Goal: Find specific page/section: Find specific page/section

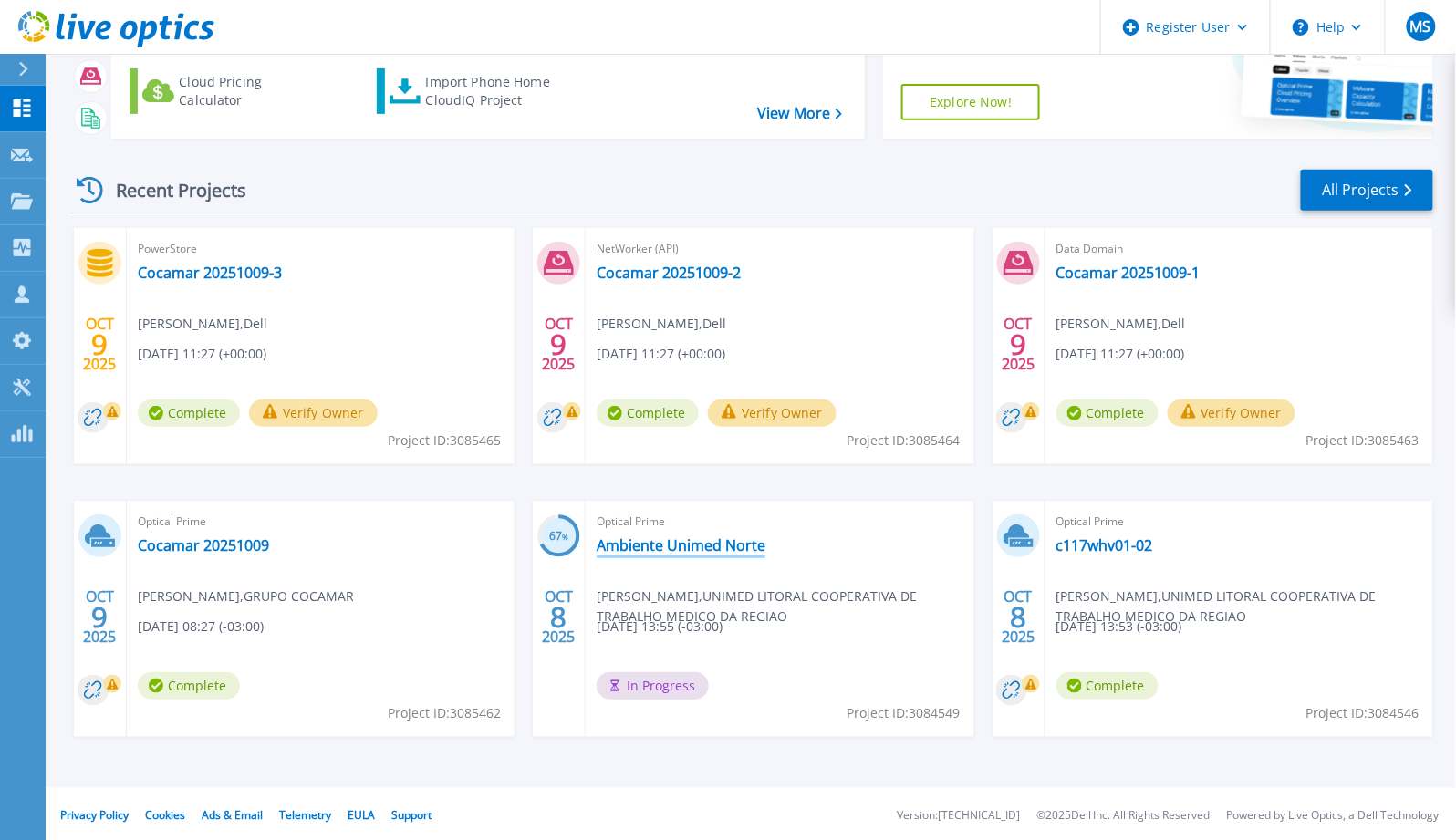
scroll to position [171, 0]
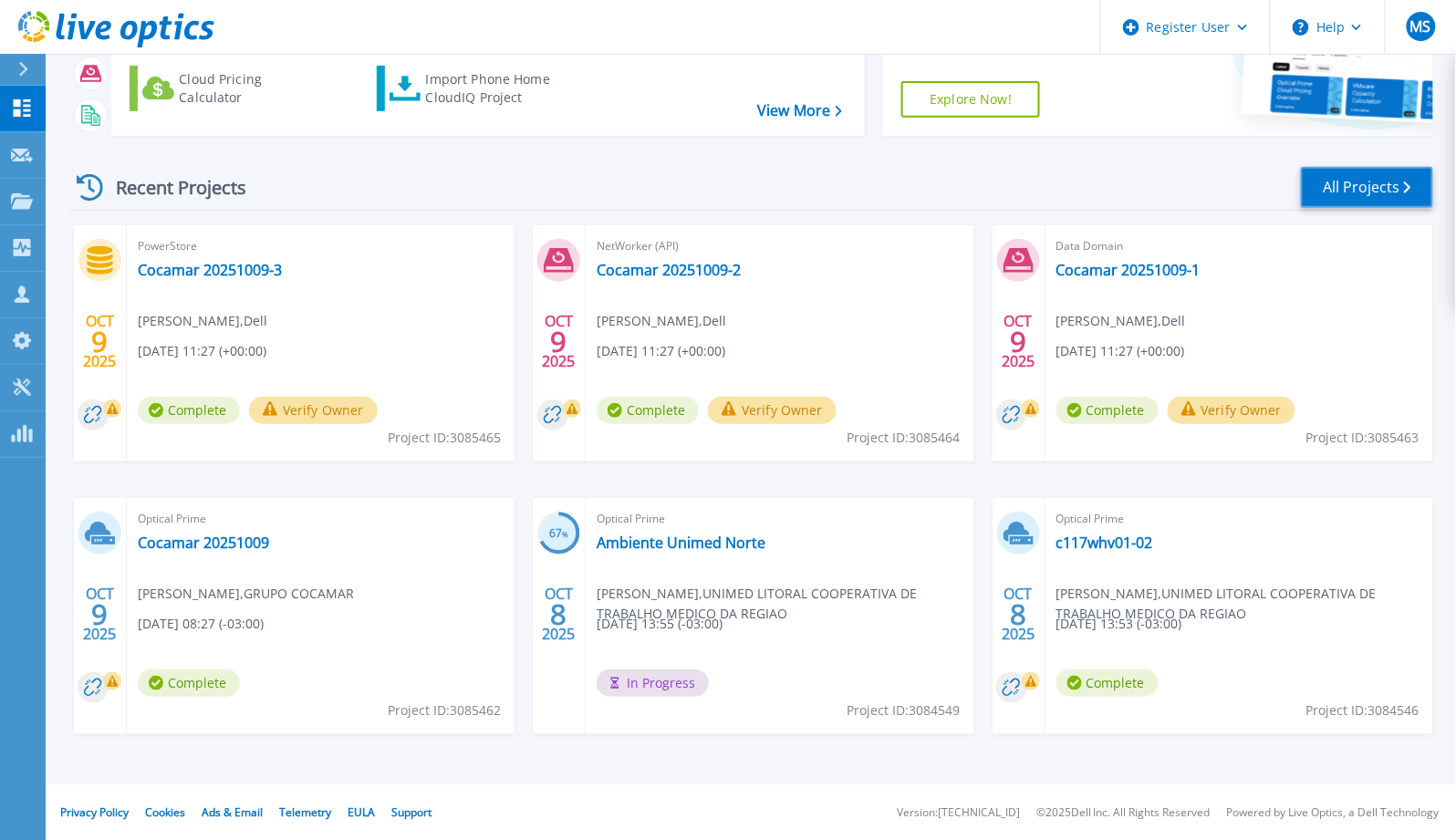
click at [1370, 188] on link "All Projects" at bounding box center [1367, 187] width 132 height 41
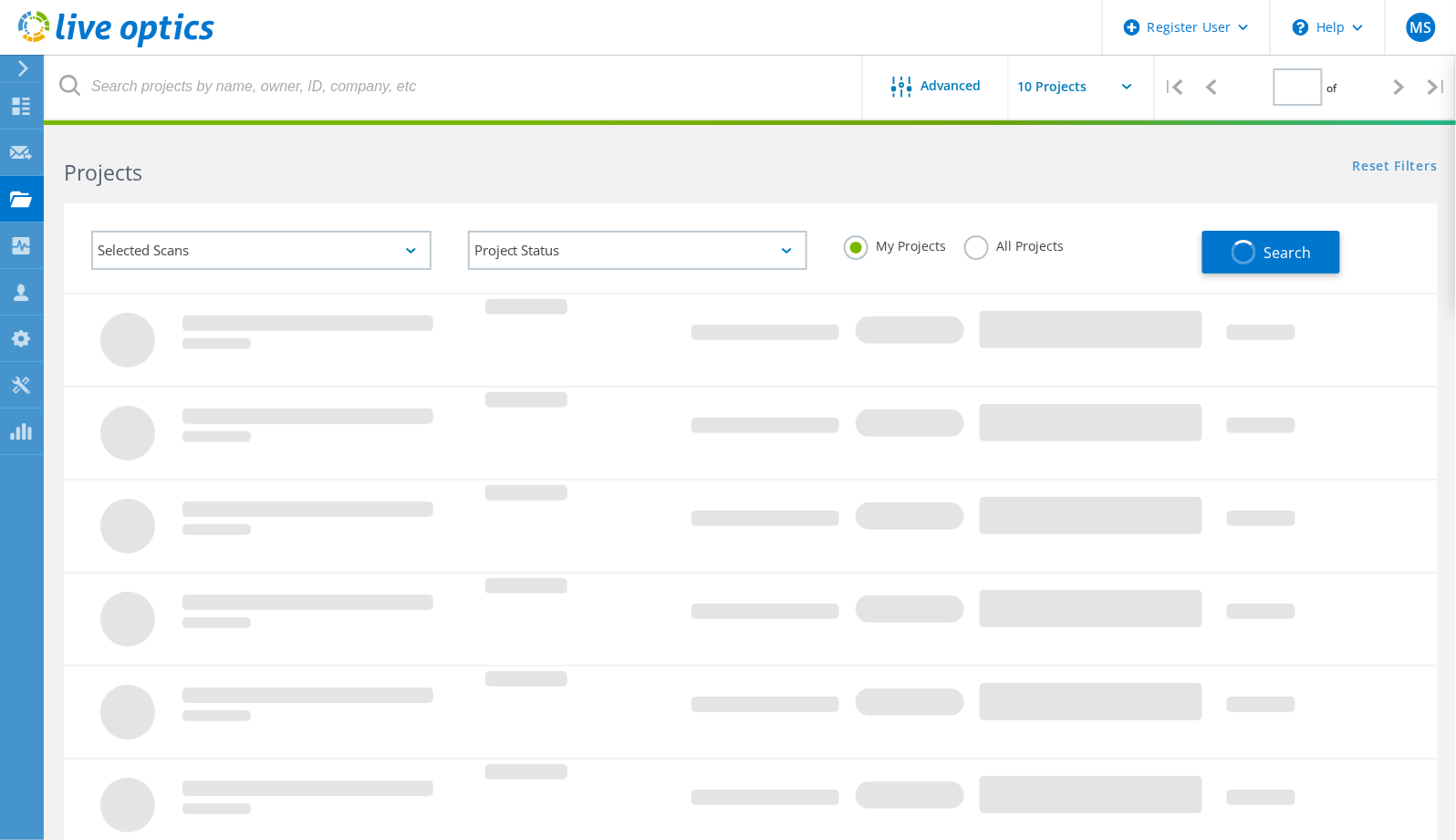
type input "1"
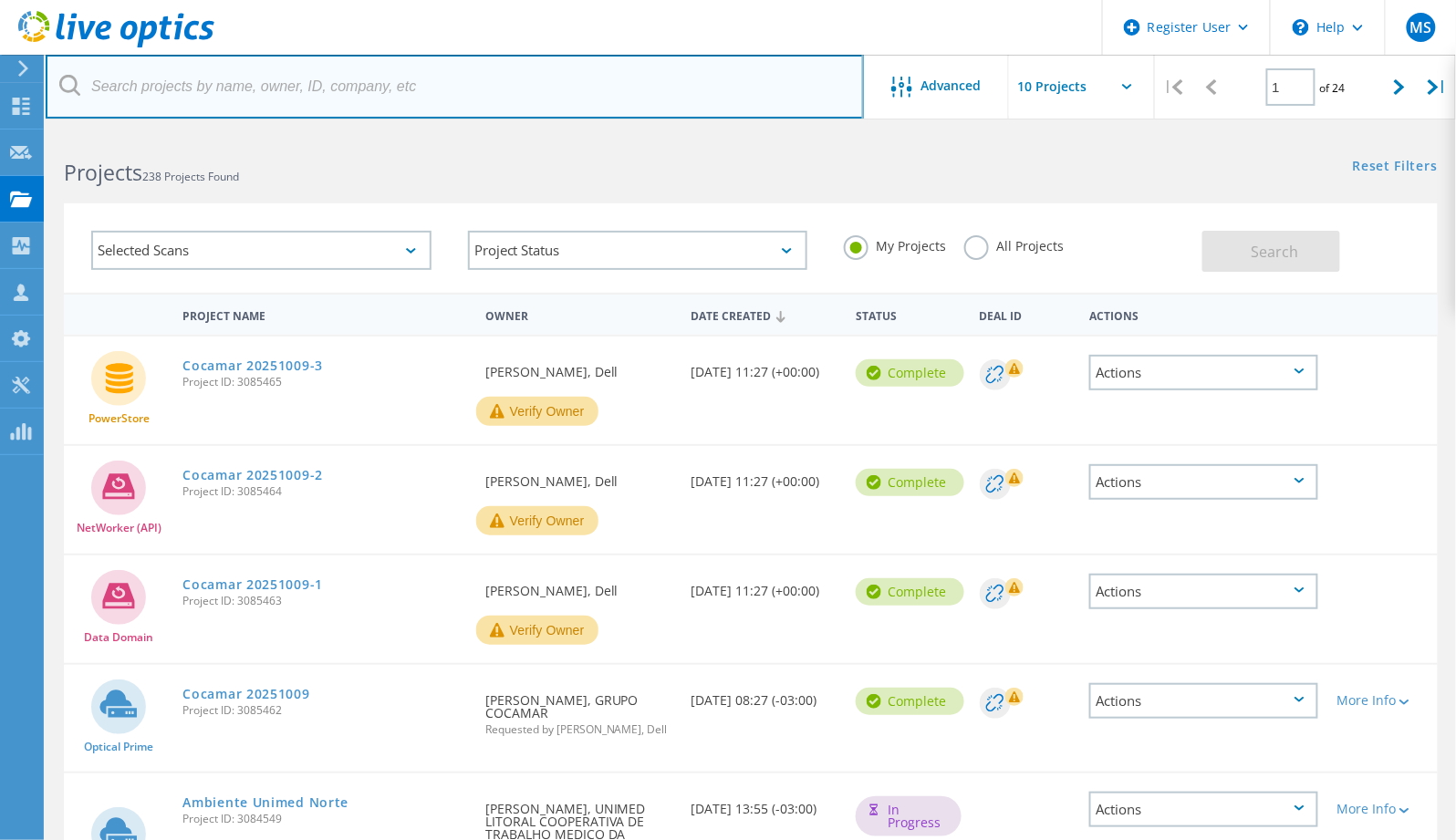
click at [125, 91] on input "text" at bounding box center [455, 86] width 819 height 64
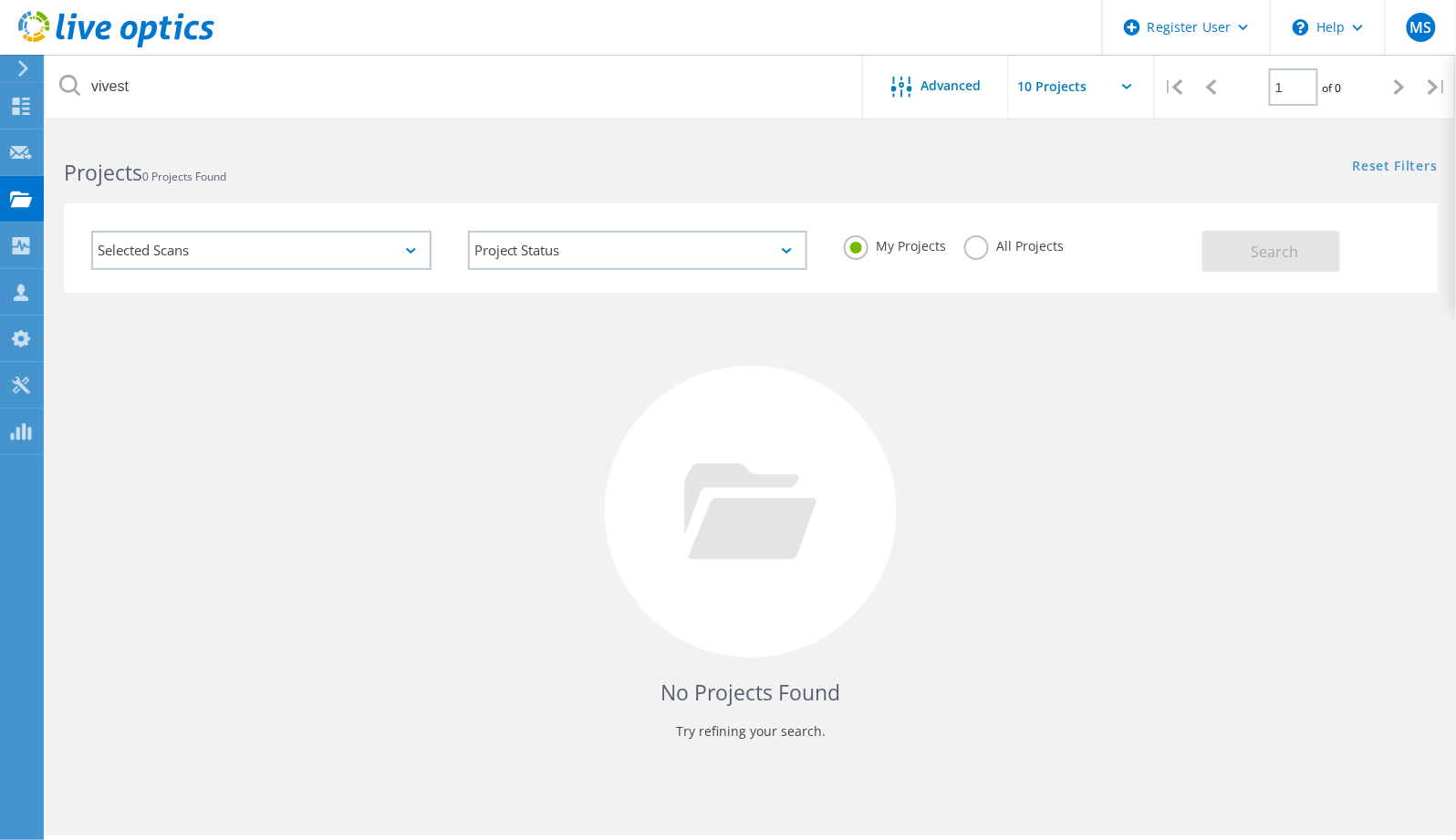
click at [985, 247] on label "All Projects" at bounding box center [1014, 244] width 99 height 18
click at [0, 0] on input "All Projects" at bounding box center [0, 0] width 0 height 0
click at [1286, 247] on span "Search" at bounding box center [1276, 252] width 47 height 20
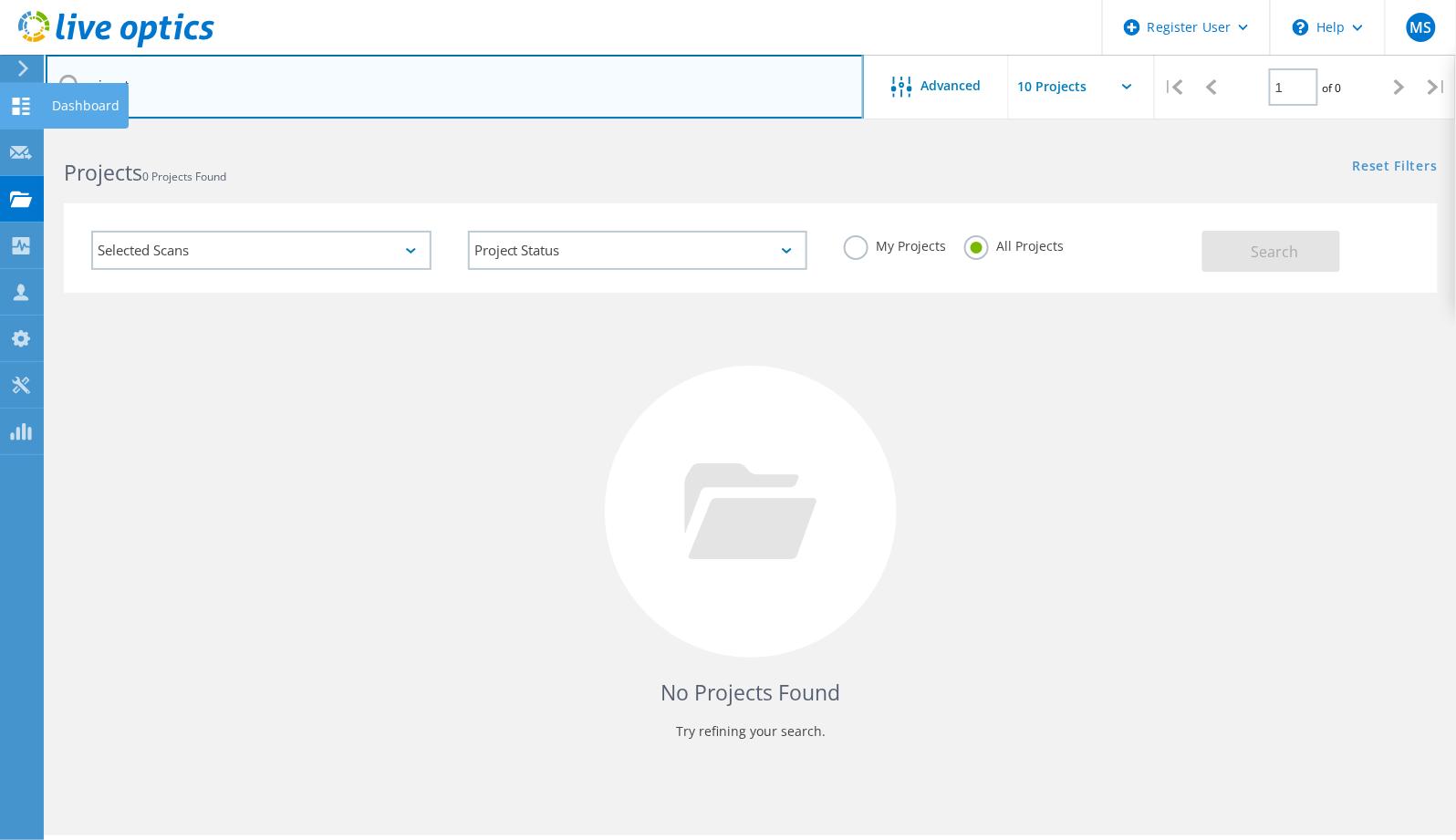
drag, startPoint x: 178, startPoint y: 101, endPoint x: 3, endPoint y: 85, distance: 175.7
click at [6, 132] on div "Register User \n Help Explore Helpful Articles Contact Support MS Dell User [PE…" at bounding box center [728, 511] width 1456 height 758
type input "v"
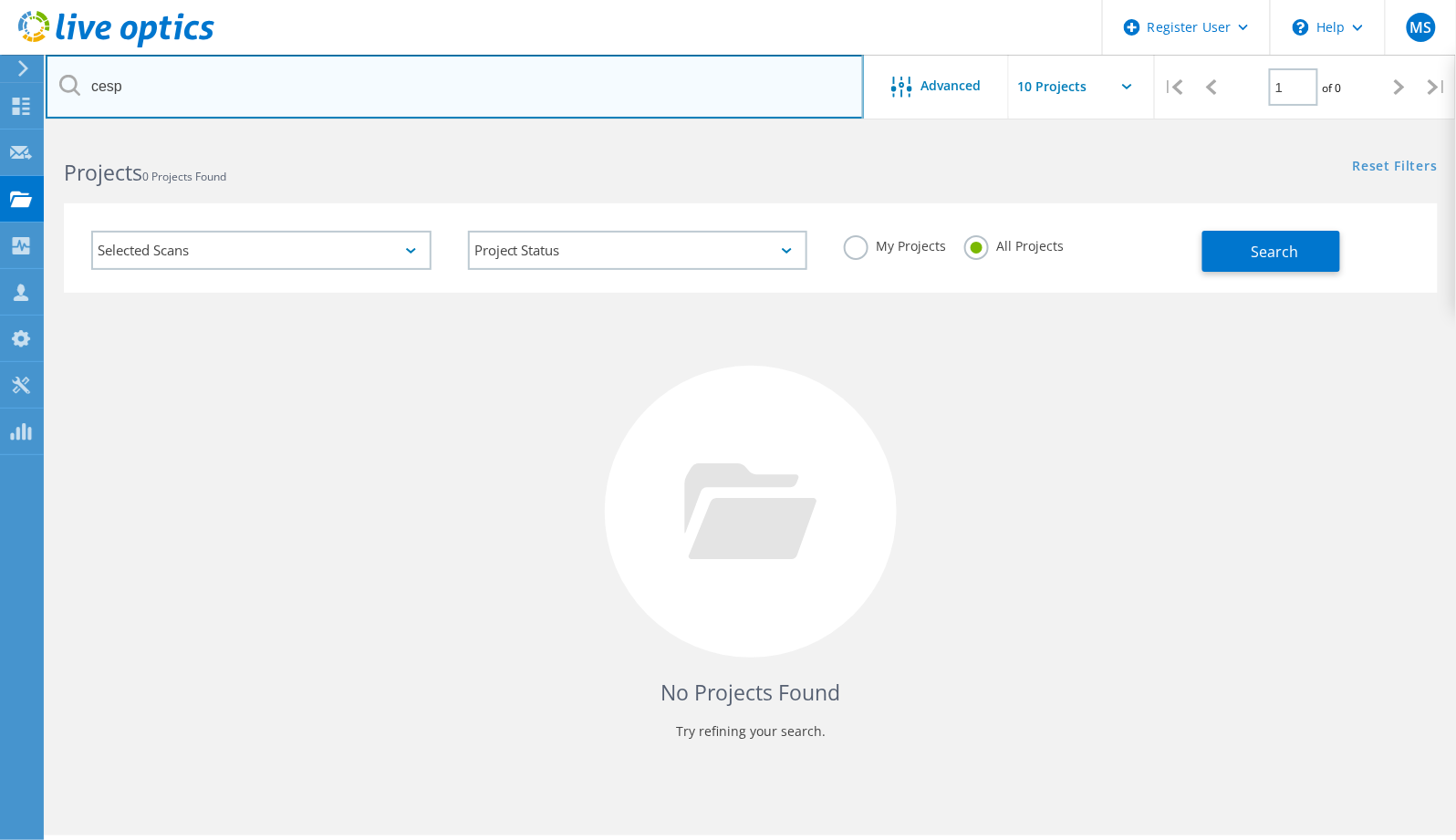
type input "cesp"
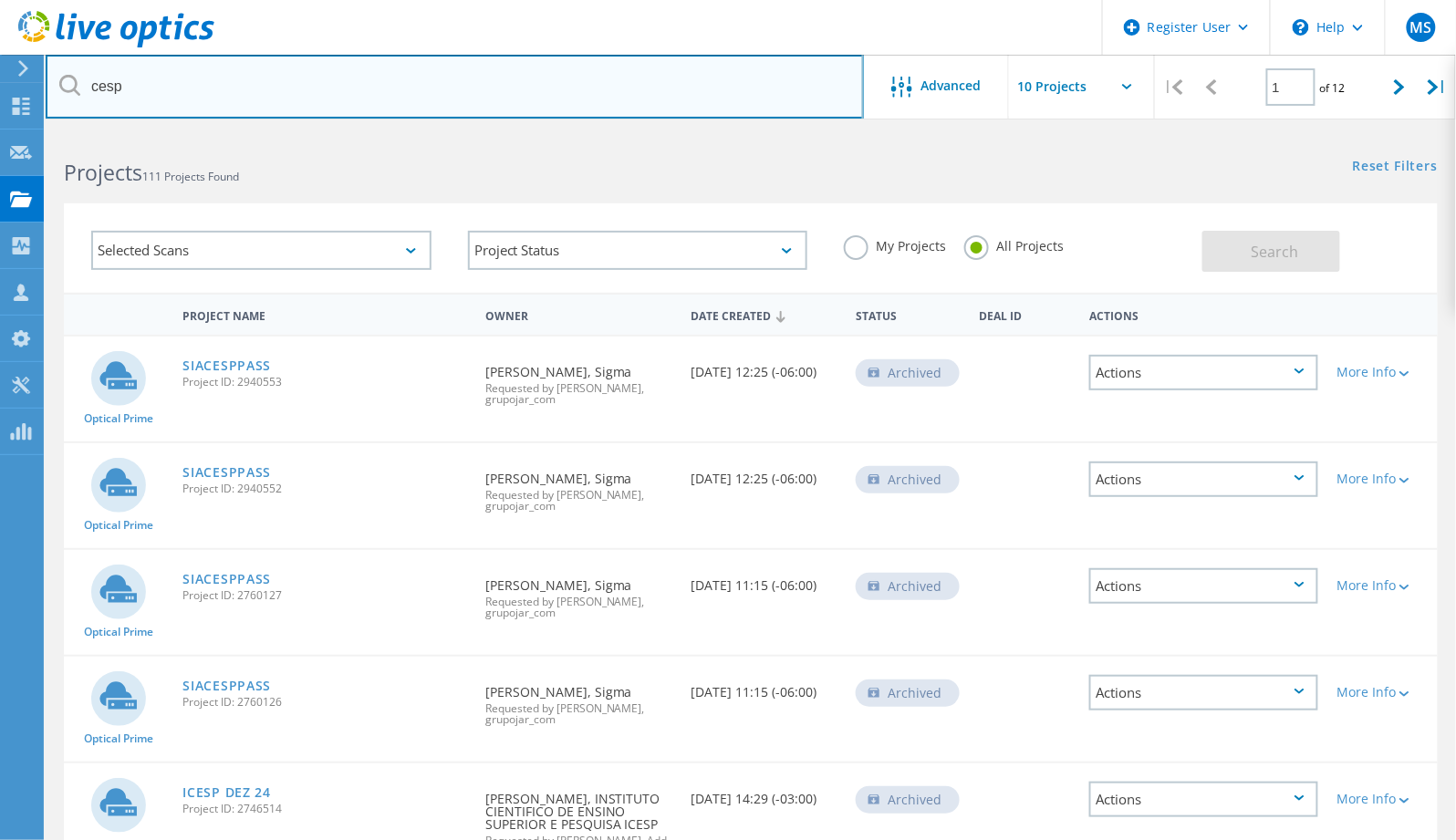
drag, startPoint x: 125, startPoint y: 84, endPoint x: 46, endPoint y: 102, distance: 81.0
click at [46, 102] on input "cesp" at bounding box center [455, 86] width 819 height 64
